Goal: Check status: Check status

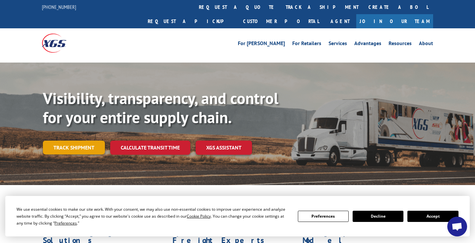
click at [89, 141] on link "Track shipment" at bounding box center [74, 148] width 62 height 14
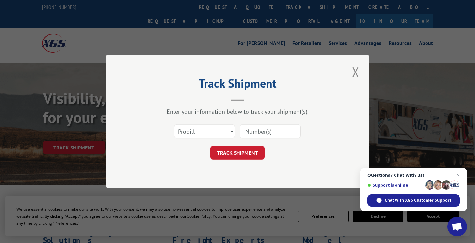
paste input "12958078"
type input "12958078"
click at [238, 158] on button "TRACK SHIPMENT" at bounding box center [237, 153] width 54 height 14
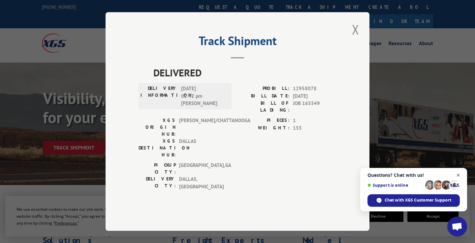
click at [460, 174] on span "Open chat" at bounding box center [458, 176] width 8 height 8
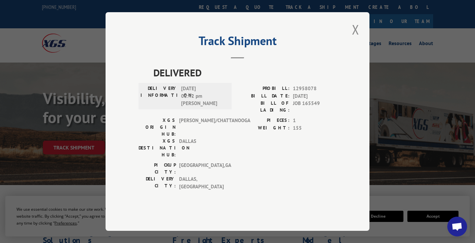
scroll to position [6, 0]
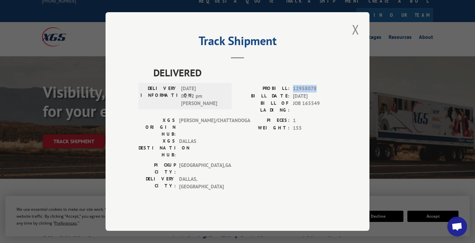
drag, startPoint x: 294, startPoint y: 103, endPoint x: 317, endPoint y: 103, distance: 23.1
click at [317, 93] on span "12958078" at bounding box center [315, 89] width 44 height 8
copy span "12958078"
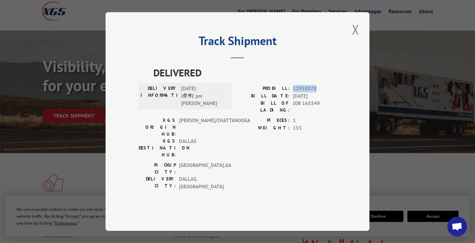
scroll to position [32, 0]
click at [282, 162] on div "[GEOGRAPHIC_DATA]: [GEOGRAPHIC_DATA] , [GEOGRAPHIC_DATA] [GEOGRAPHIC_DATA]: [GE…" at bounding box center [238, 178] width 198 height 32
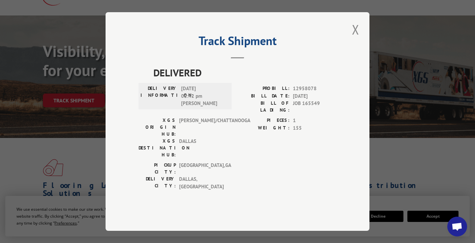
scroll to position [48, 0]
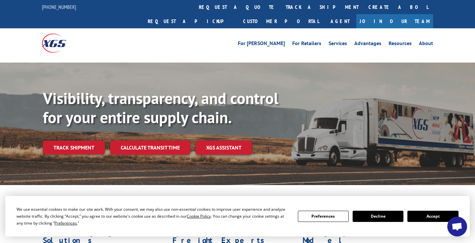
click at [82, 141] on link "Track shipment" at bounding box center [74, 148] width 62 height 14
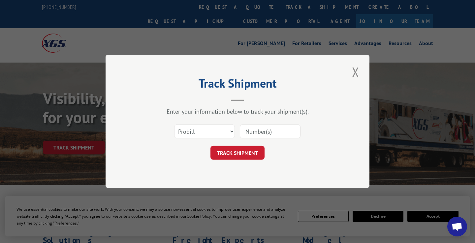
paste input "17500765"
type input "17500765"
click at [230, 152] on button "TRACK SHIPMENT" at bounding box center [237, 153] width 54 height 14
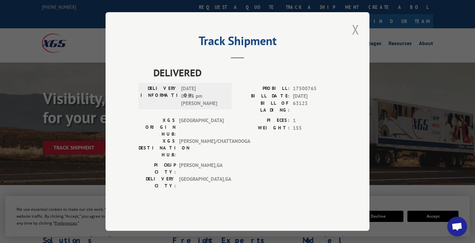
click at [355, 39] on button "Close modal" at bounding box center [355, 29] width 11 height 18
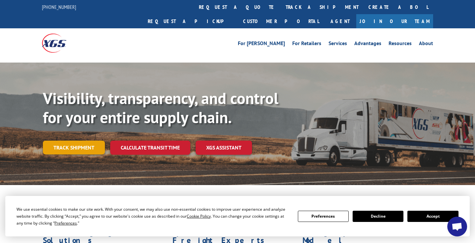
click at [63, 141] on link "Track shipment" at bounding box center [74, 148] width 62 height 14
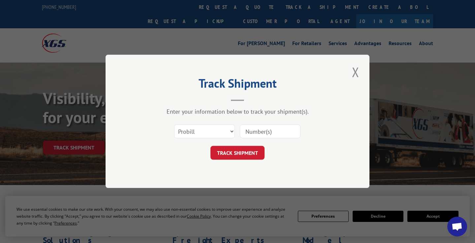
click at [257, 131] on input at bounding box center [270, 132] width 61 height 14
paste input "17513526"
type input "17513526"
click at [248, 150] on button "TRACK SHIPMENT" at bounding box center [237, 153] width 54 height 14
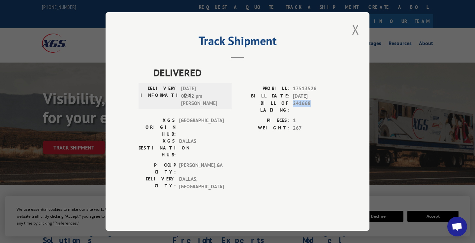
drag, startPoint x: 293, startPoint y: 119, endPoint x: 317, endPoint y: 120, distance: 24.1
click at [317, 114] on span "241668" at bounding box center [315, 107] width 44 height 14
copy span "241668"
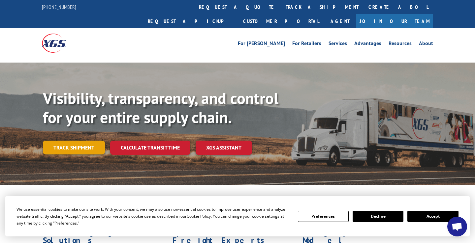
click at [92, 141] on link "Track shipment" at bounding box center [74, 148] width 62 height 14
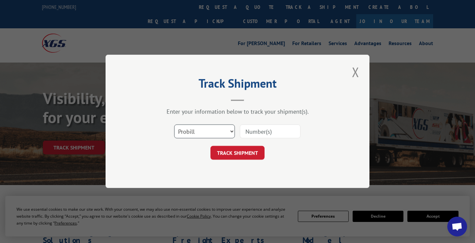
select select "bol"
click at [258, 130] on input at bounding box center [270, 132] width 61 height 14
paste input "241668"
type input "241668"
click at [254, 151] on button "TRACK SHIPMENT" at bounding box center [237, 153] width 54 height 14
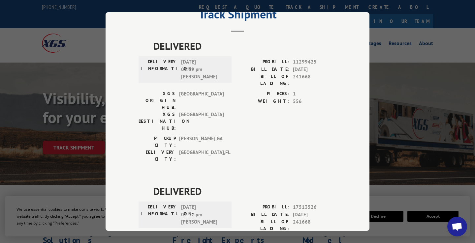
scroll to position [38, 0]
